Goal: Information Seeking & Learning: Learn about a topic

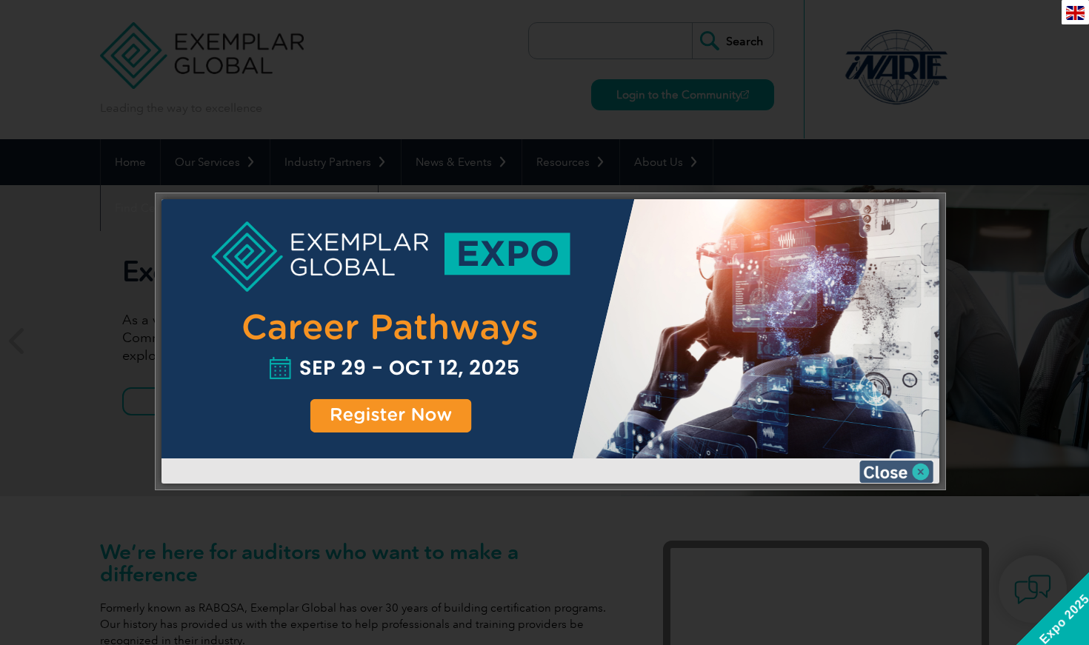
click at [545, 469] on img at bounding box center [897, 472] width 74 height 22
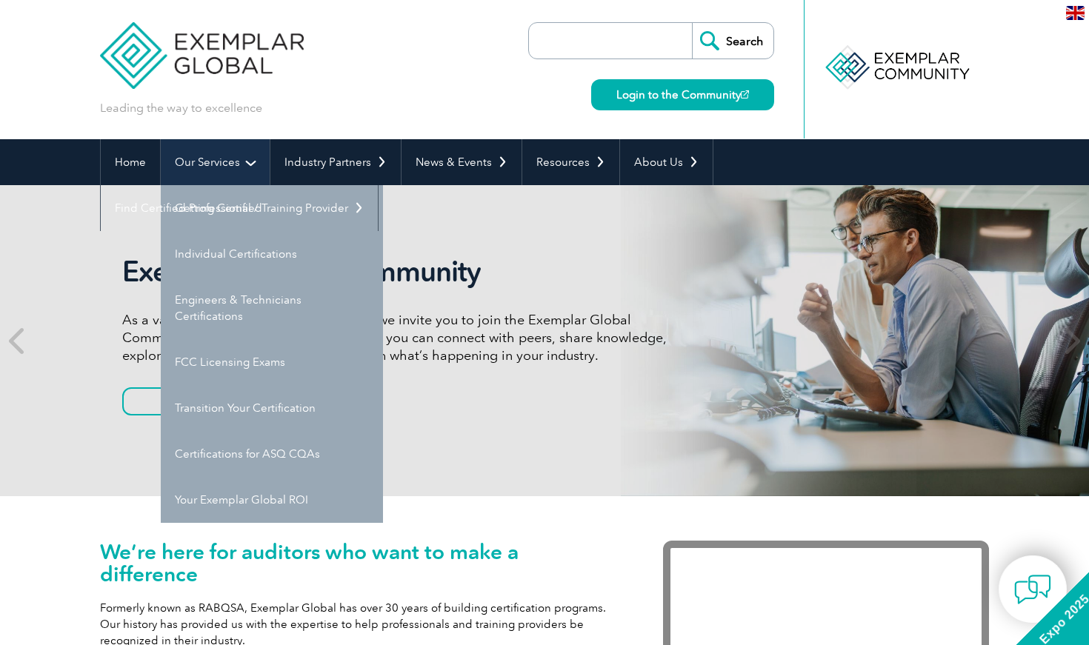
click at [220, 163] on link "Our Services" at bounding box center [215, 162] width 109 height 46
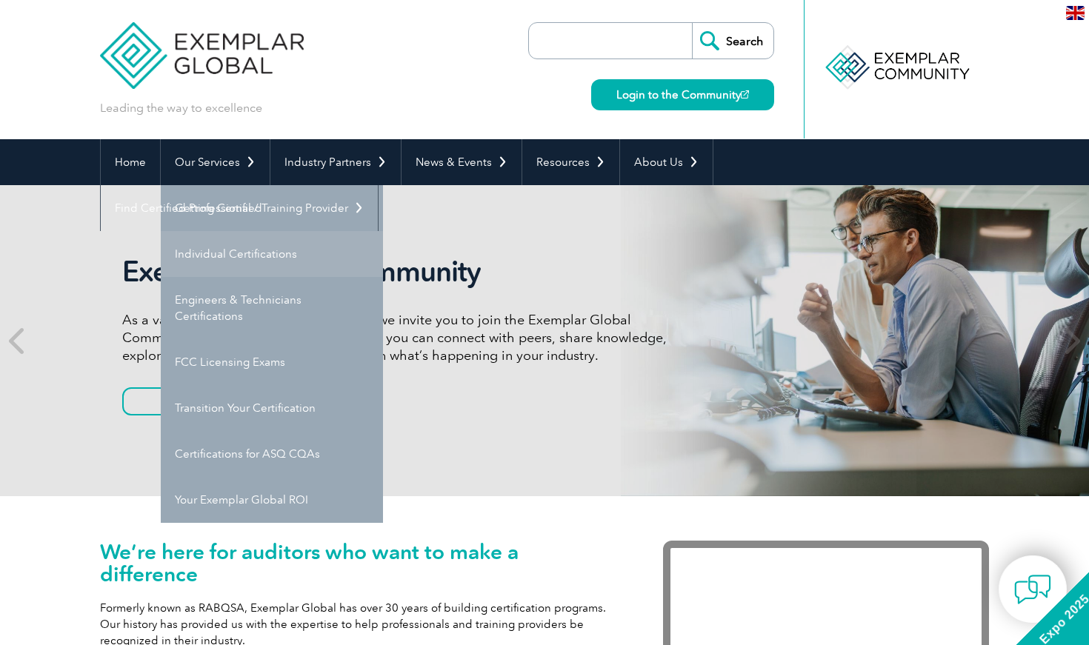
click at [231, 248] on link "Individual Certifications" at bounding box center [272, 254] width 222 height 46
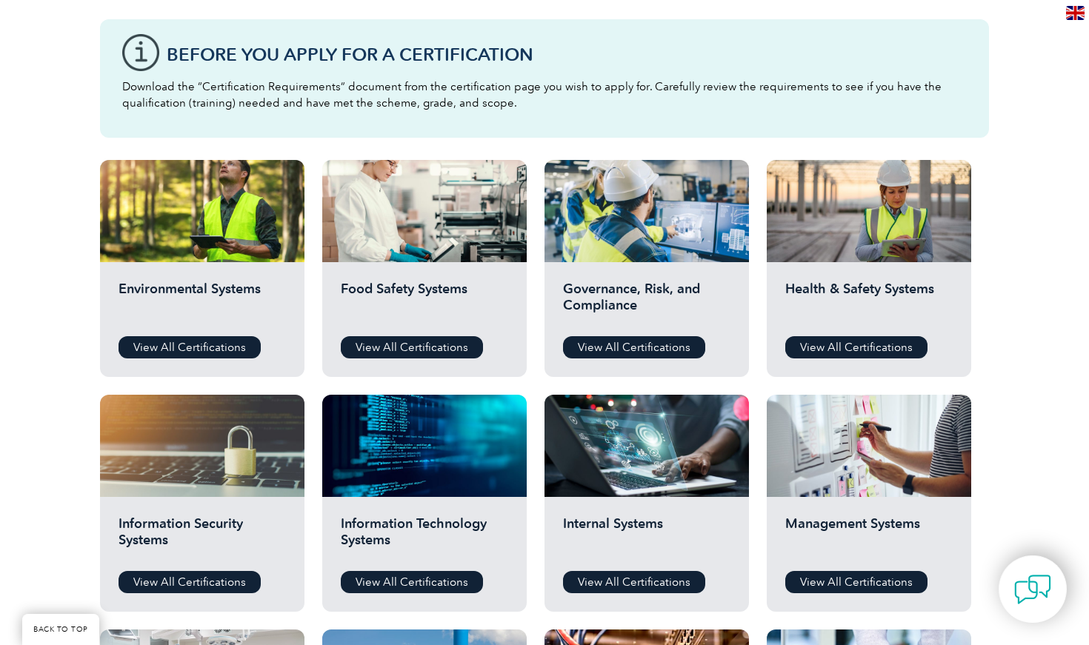
scroll to position [411, 0]
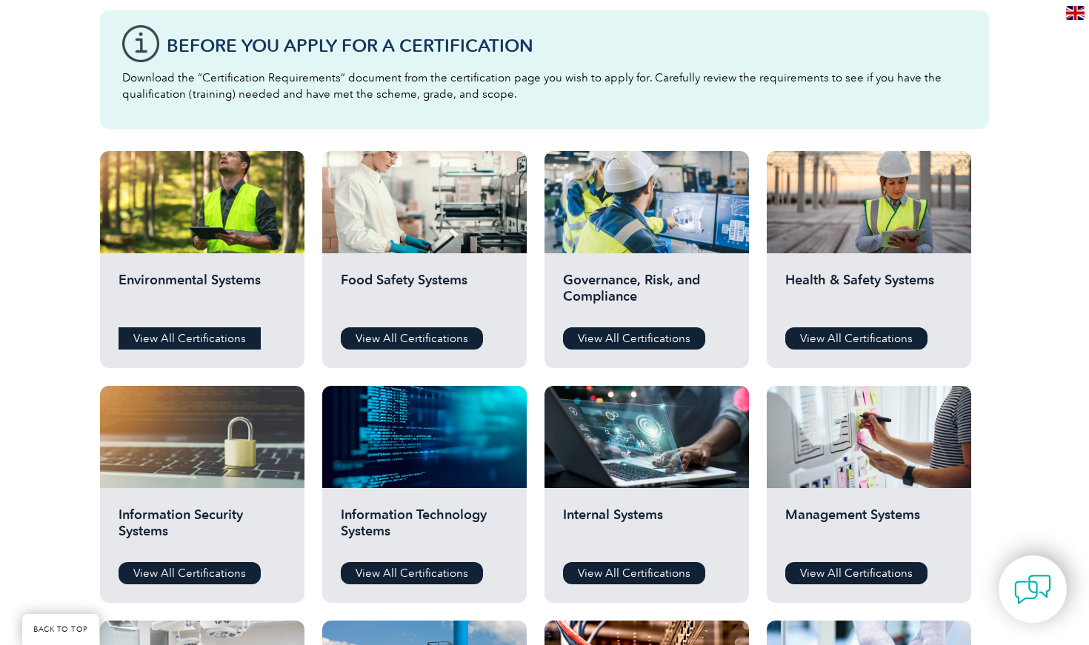
click at [170, 340] on link "View All Certifications" at bounding box center [190, 339] width 142 height 22
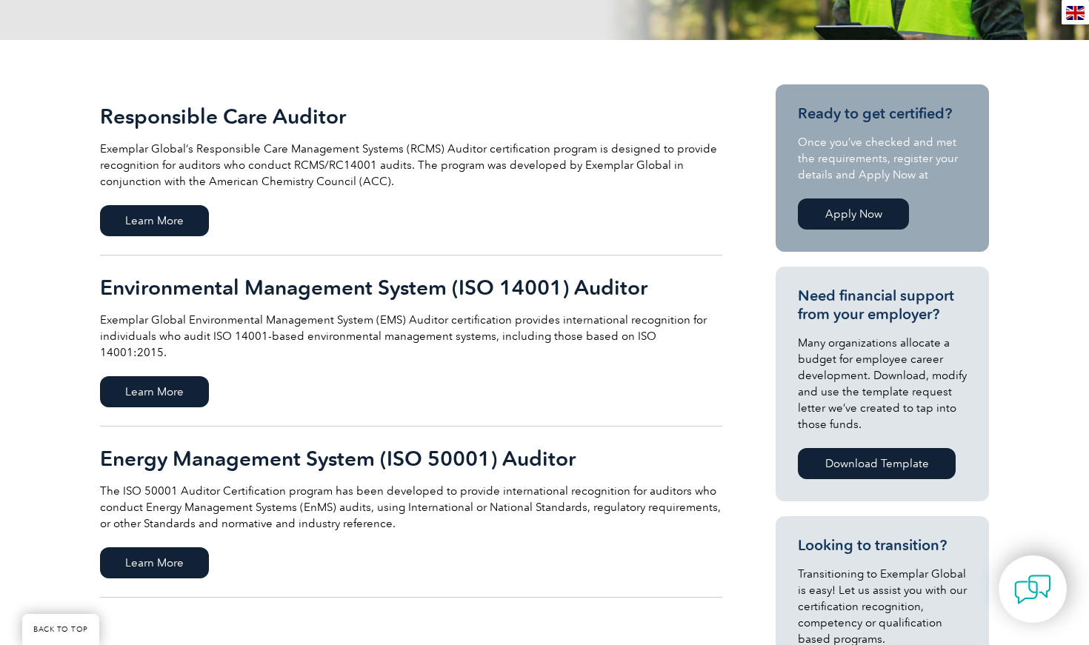
scroll to position [294, 0]
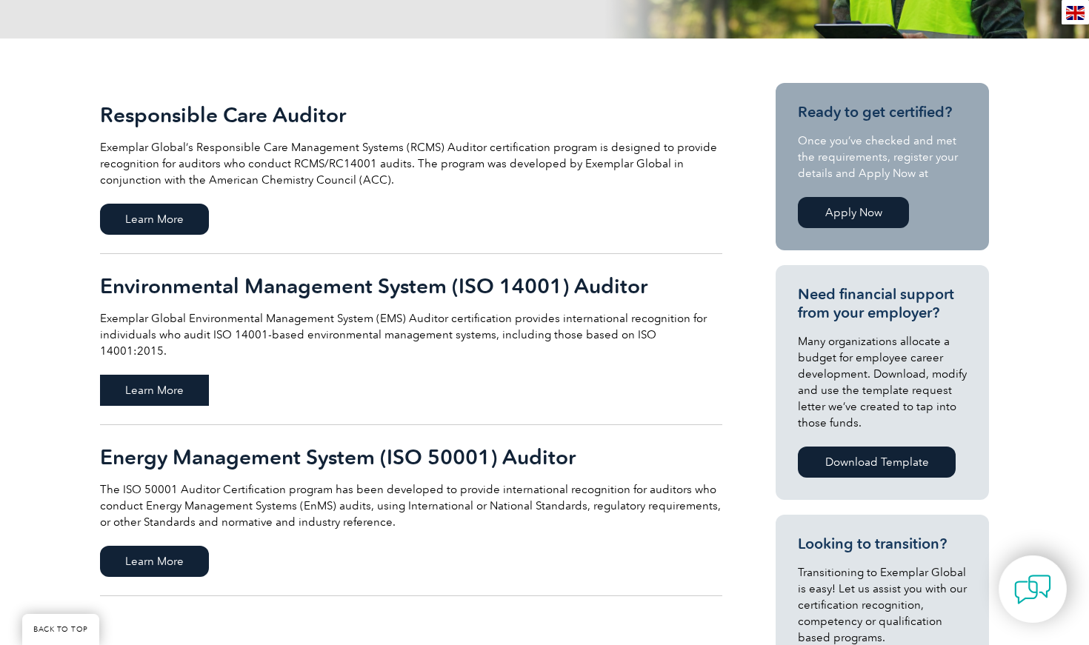
click at [144, 376] on span "Learn More" at bounding box center [154, 390] width 109 height 31
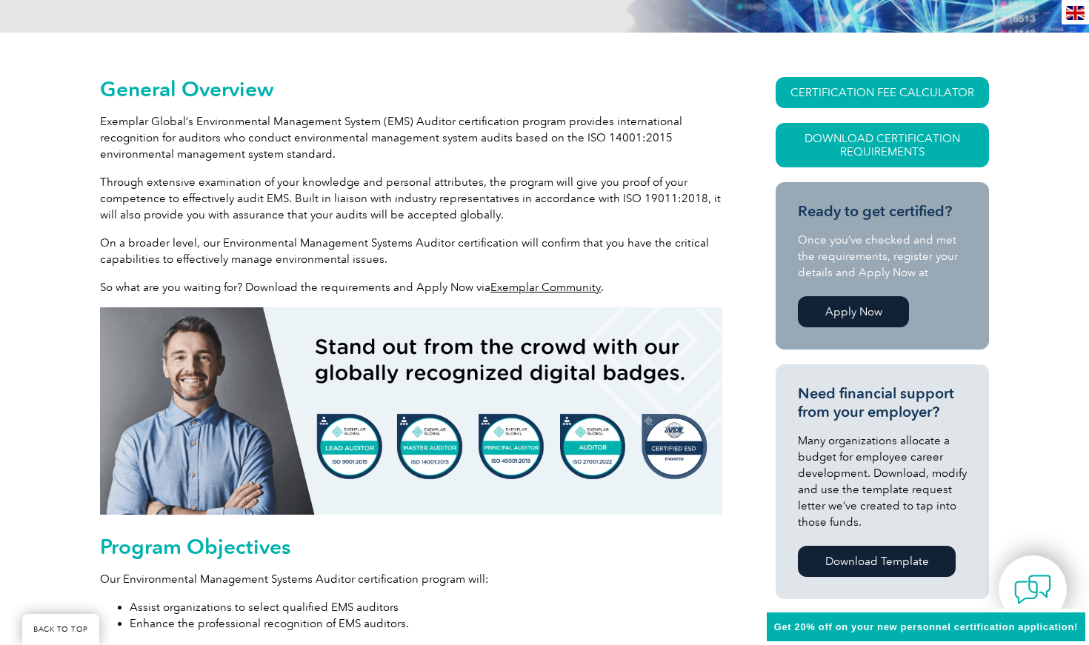
scroll to position [331, 0]
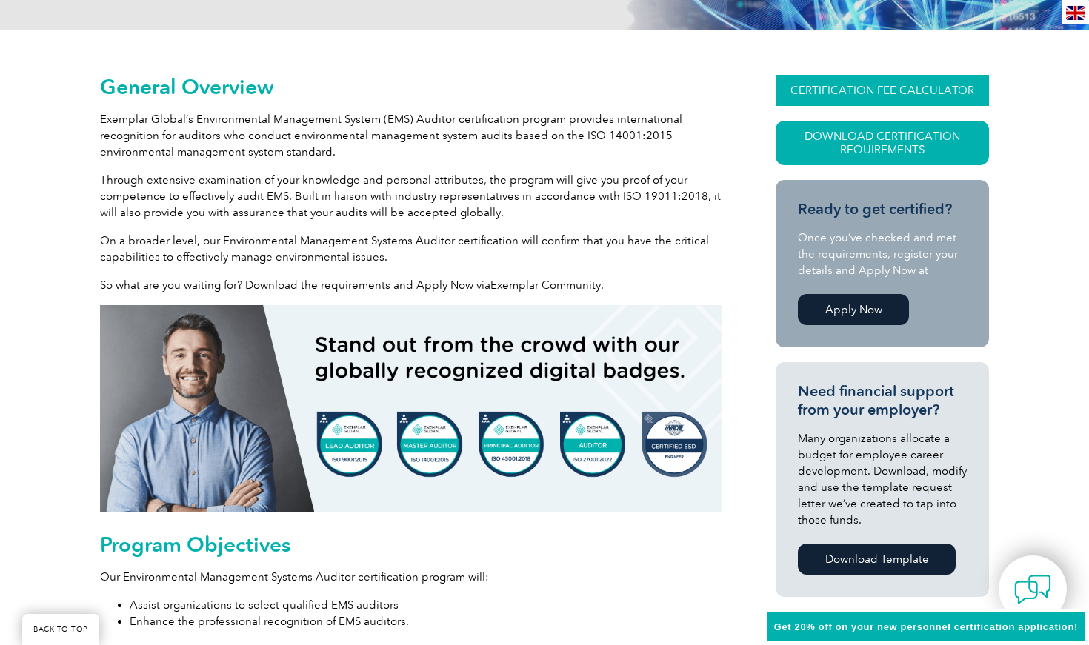
click at [839, 88] on link "CERTIFICATION FEE CALCULATOR" at bounding box center [882, 90] width 213 height 31
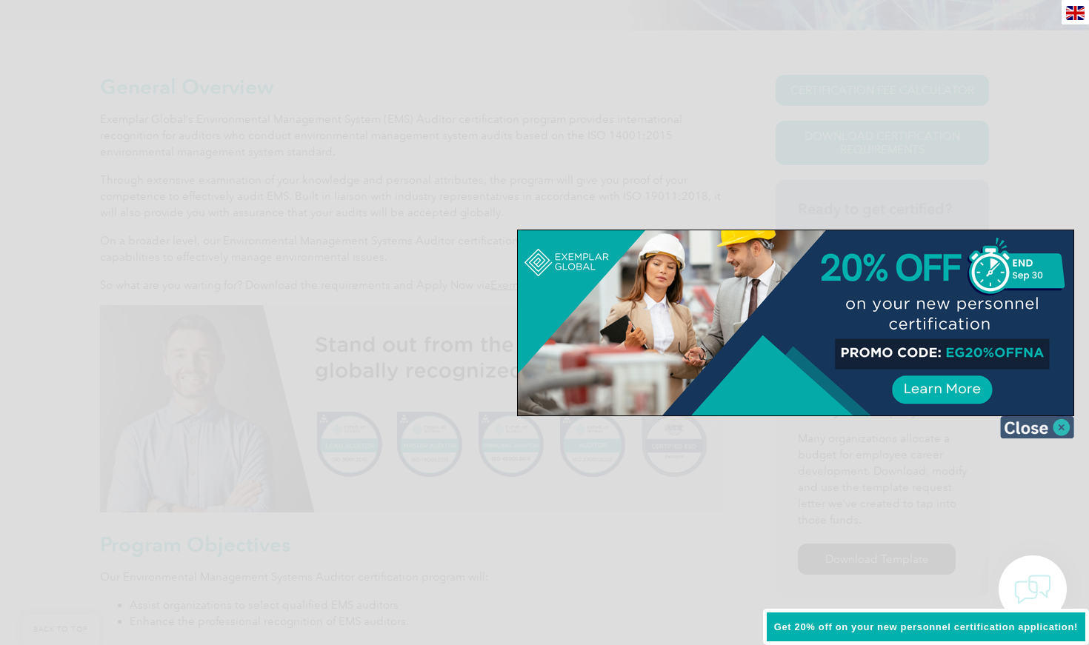
click at [1046, 425] on img at bounding box center [1037, 427] width 74 height 22
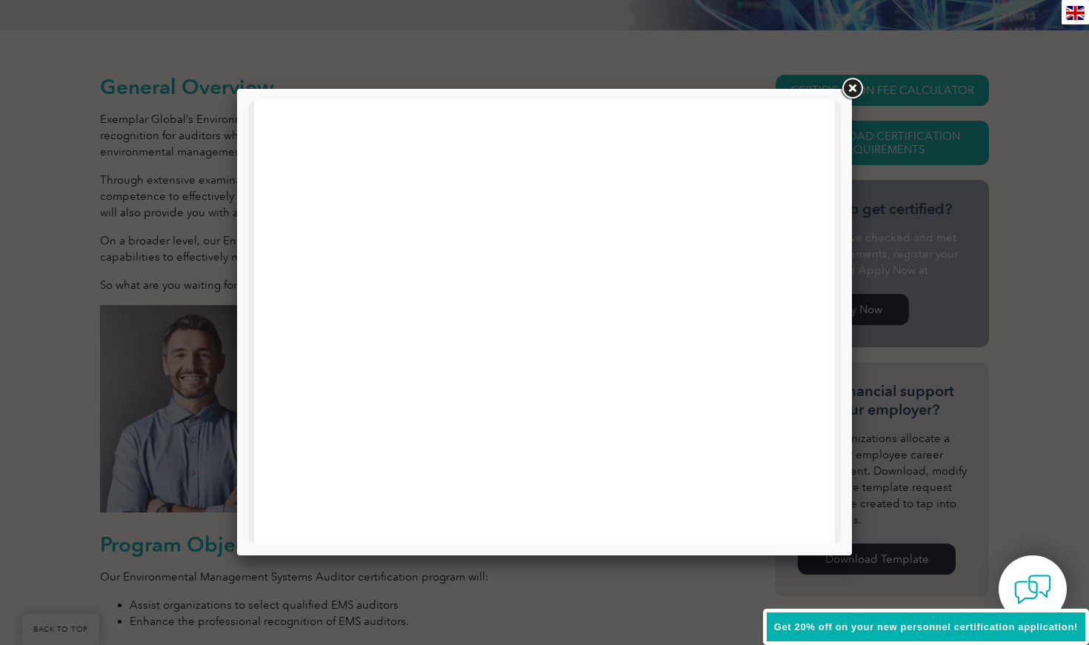
scroll to position [659, 0]
click at [857, 91] on link at bounding box center [852, 89] width 27 height 27
